Goal: Find specific page/section: Find specific page/section

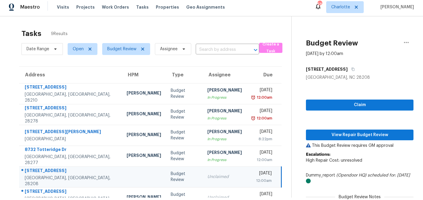
scroll to position [24, 0]
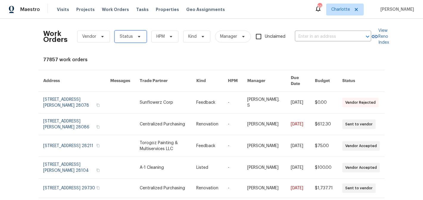
click at [137, 37] on icon at bounding box center [139, 36] width 5 height 5
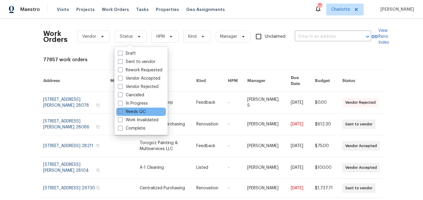
click at [136, 110] on label "Needs QC" at bounding box center [132, 112] width 28 height 6
click at [122, 110] on input "Needs QC" at bounding box center [120, 111] width 4 height 4
checkbox input "true"
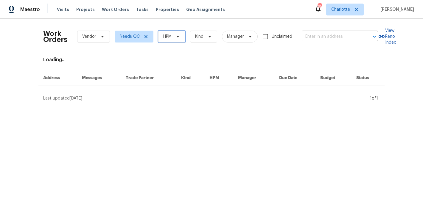
click at [172, 33] on span "HPM" at bounding box center [171, 37] width 27 height 12
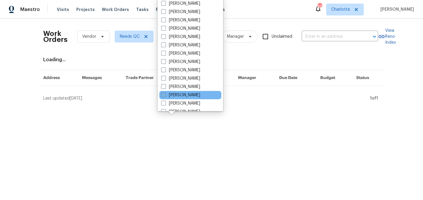
scroll to position [74, 0]
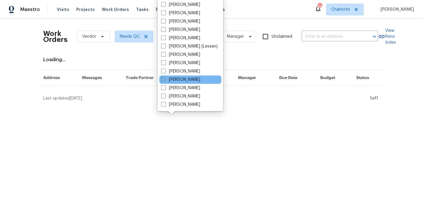
click at [181, 79] on label "[PERSON_NAME]" at bounding box center [180, 80] width 39 height 6
click at [165, 79] on input "[PERSON_NAME]" at bounding box center [163, 79] width 4 height 4
checkbox input "true"
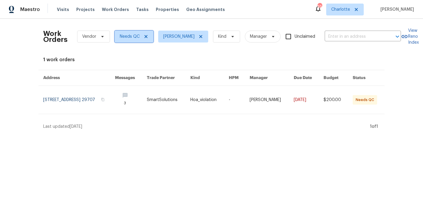
click at [146, 35] on icon at bounding box center [145, 36] width 3 height 3
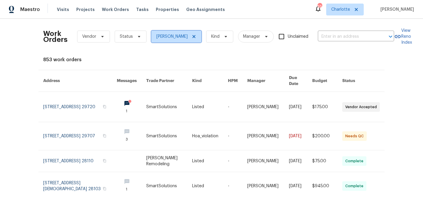
click at [196, 38] on icon at bounding box center [194, 36] width 5 height 5
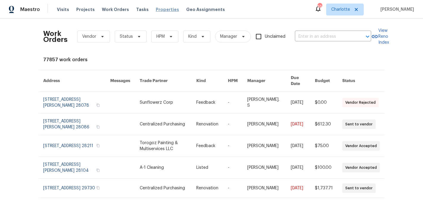
click at [156, 7] on span "Properties" at bounding box center [167, 10] width 23 height 6
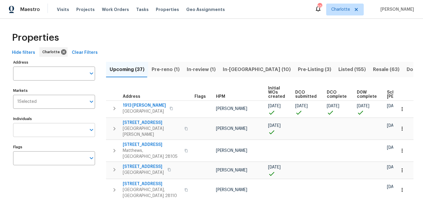
click at [44, 131] on input "Individuals" at bounding box center [49, 130] width 73 height 14
type input "matthew"
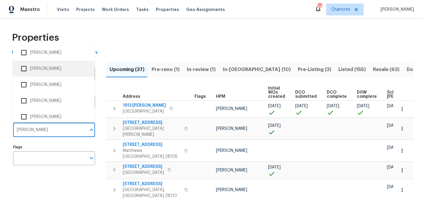
click at [41, 73] on li "[PERSON_NAME]" at bounding box center [54, 69] width 72 height 13
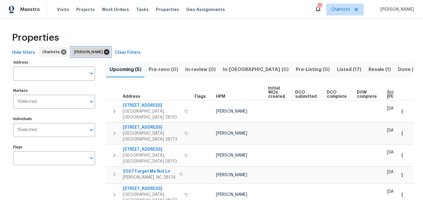
click at [106, 53] on icon at bounding box center [106, 52] width 7 height 7
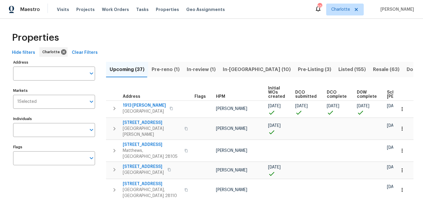
click at [40, 133] on input "text" at bounding box center [49, 130] width 73 height 14
type input "chip"
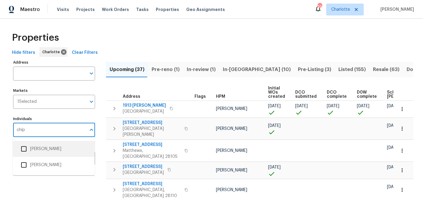
click at [47, 147] on li "[PERSON_NAME]" at bounding box center [54, 149] width 72 height 13
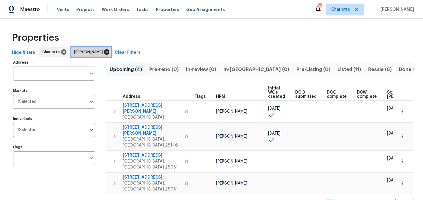
click at [104, 54] on icon at bounding box center [106, 51] width 5 height 5
